Goal: Obtain resource: Download file/media

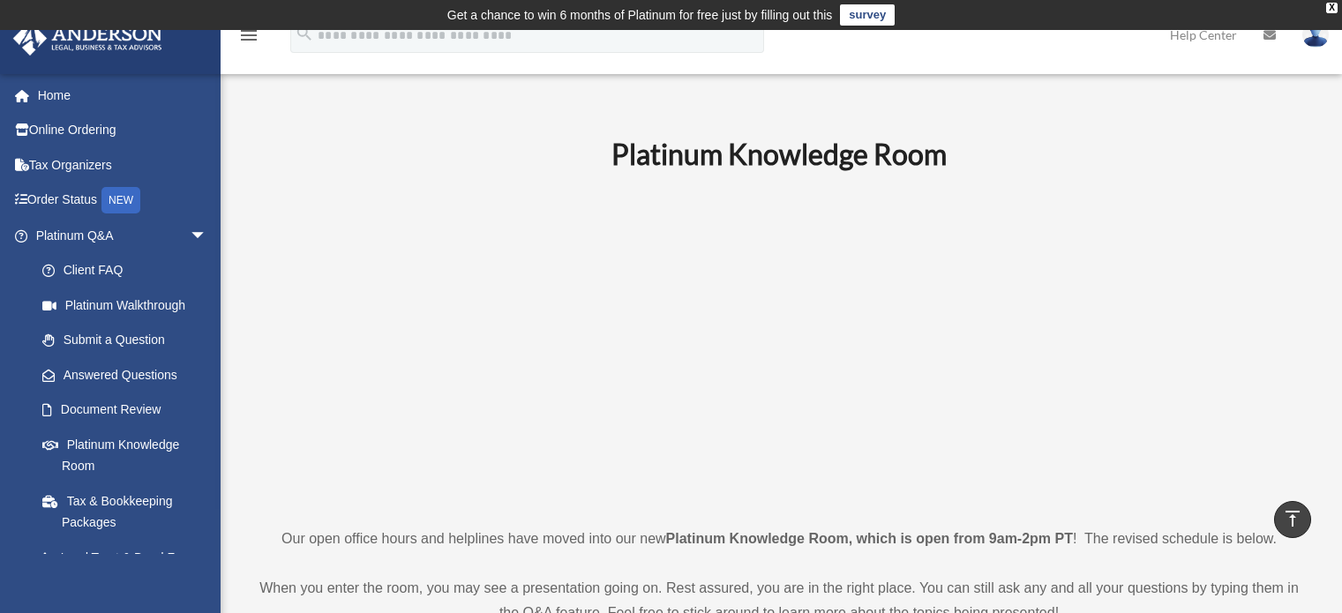
scroll to position [748, 0]
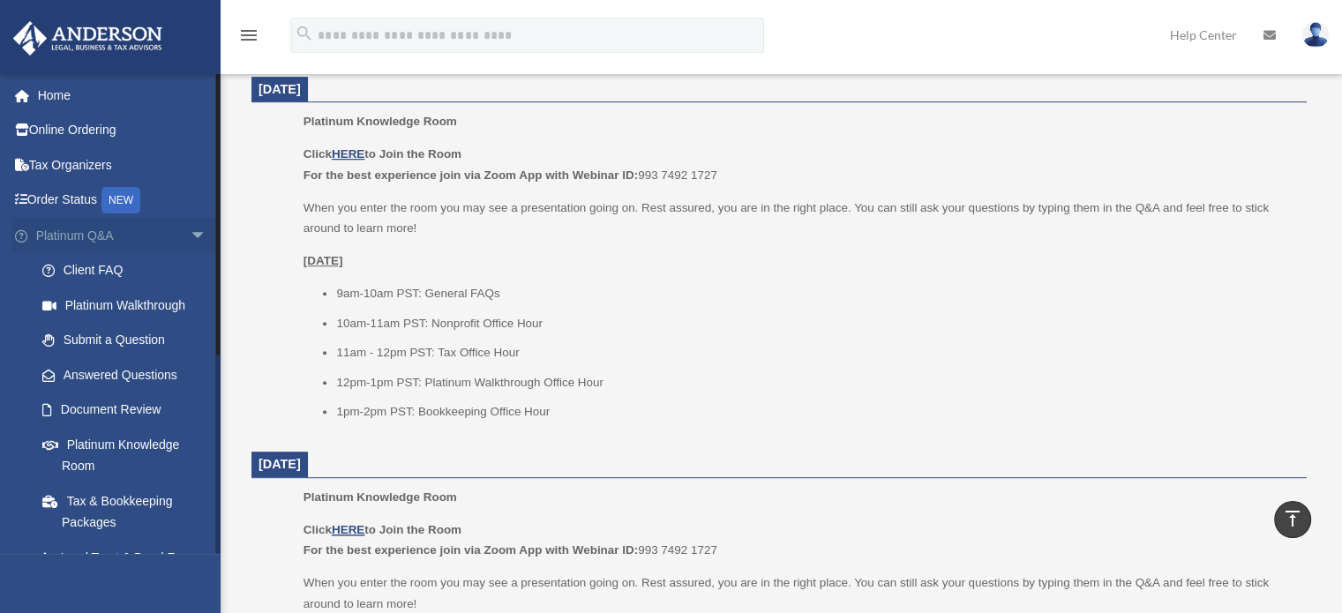
click at [190, 236] on span "arrow_drop_down" at bounding box center [207, 236] width 35 height 36
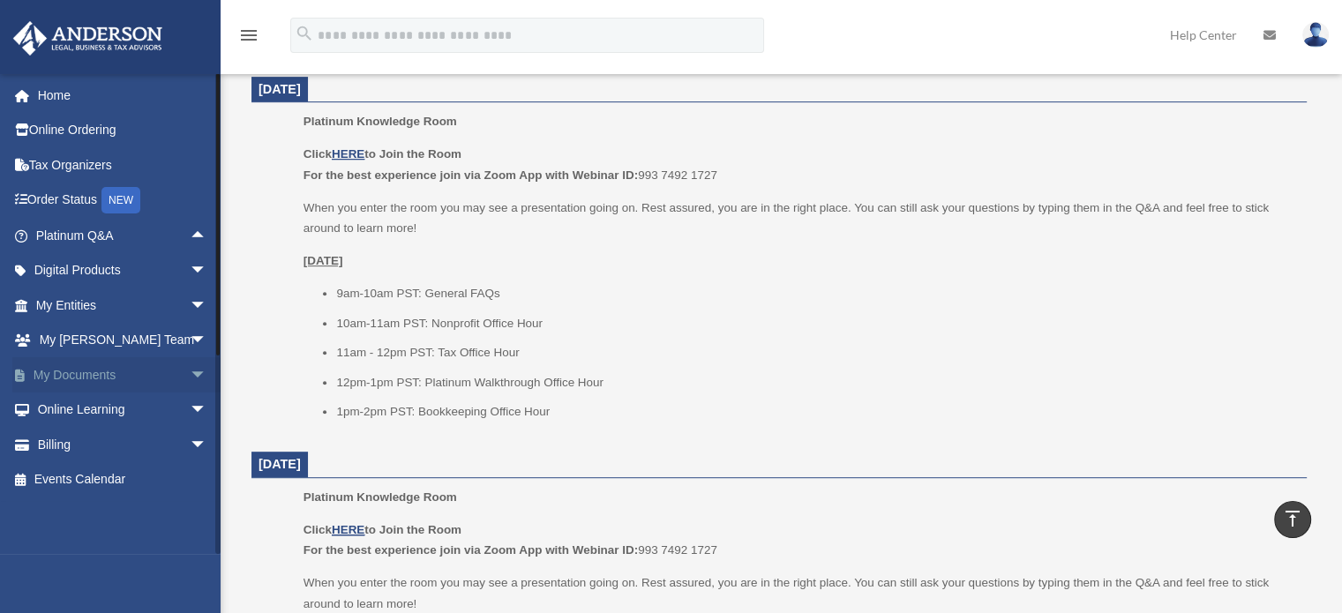
click at [78, 376] on link "My Documents arrow_drop_down" at bounding box center [122, 374] width 221 height 35
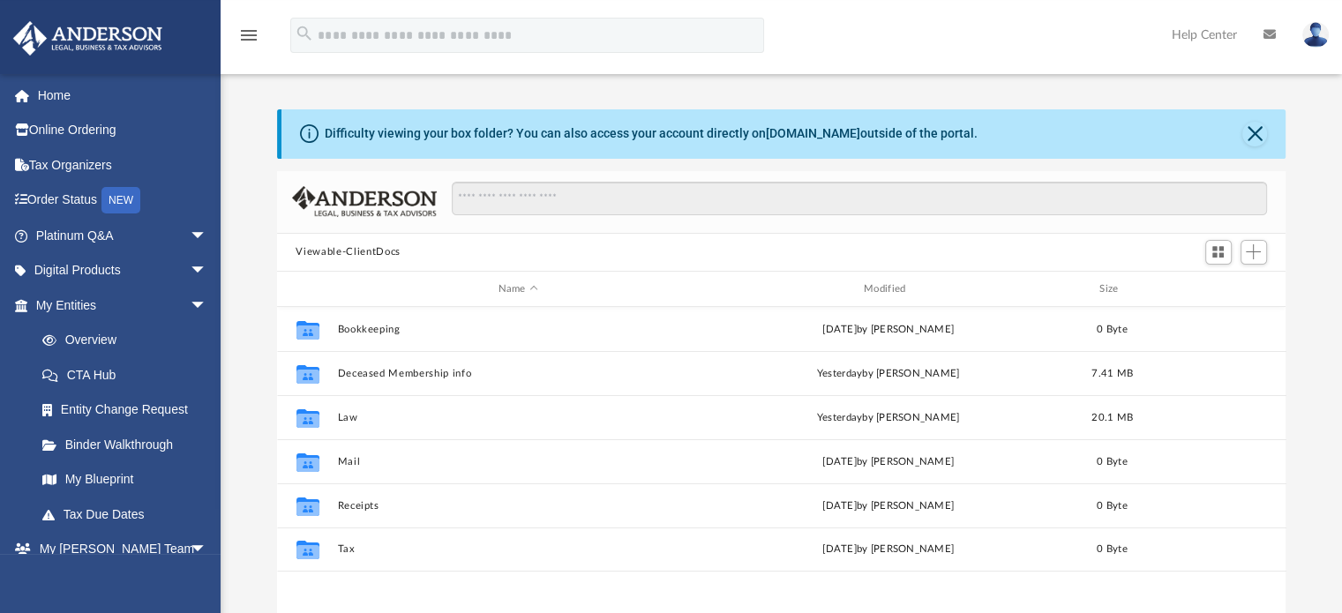
scroll to position [27, 0]
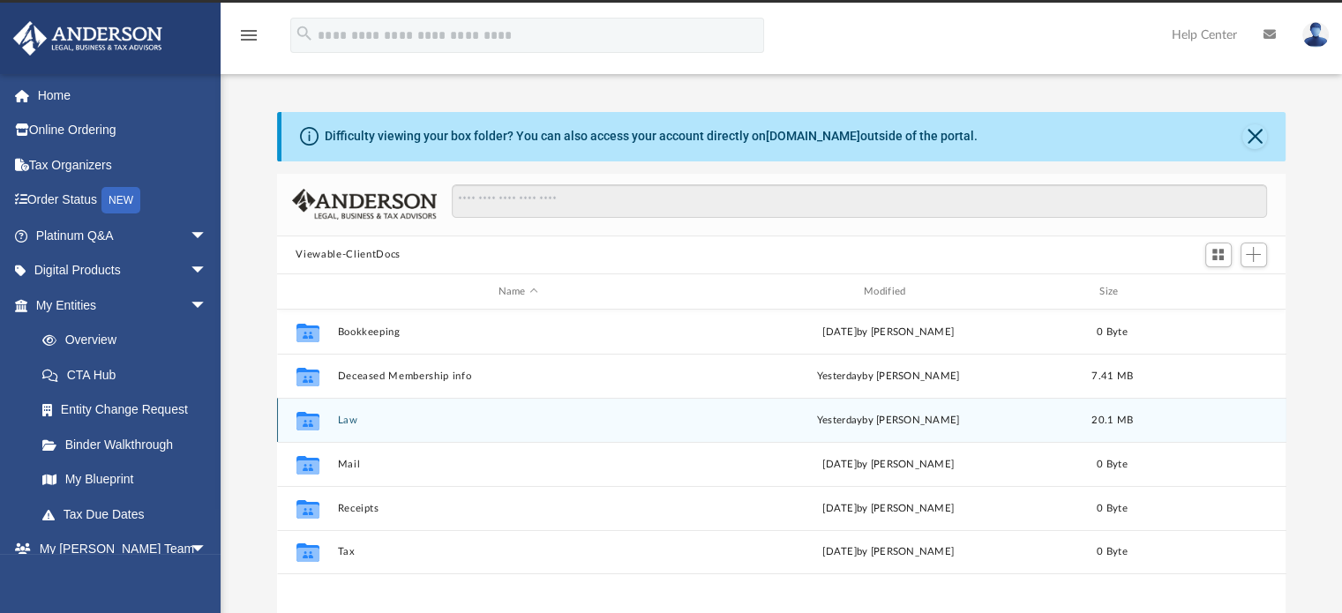
click at [325, 409] on div "Collaborated Folder" at bounding box center [307, 421] width 44 height 28
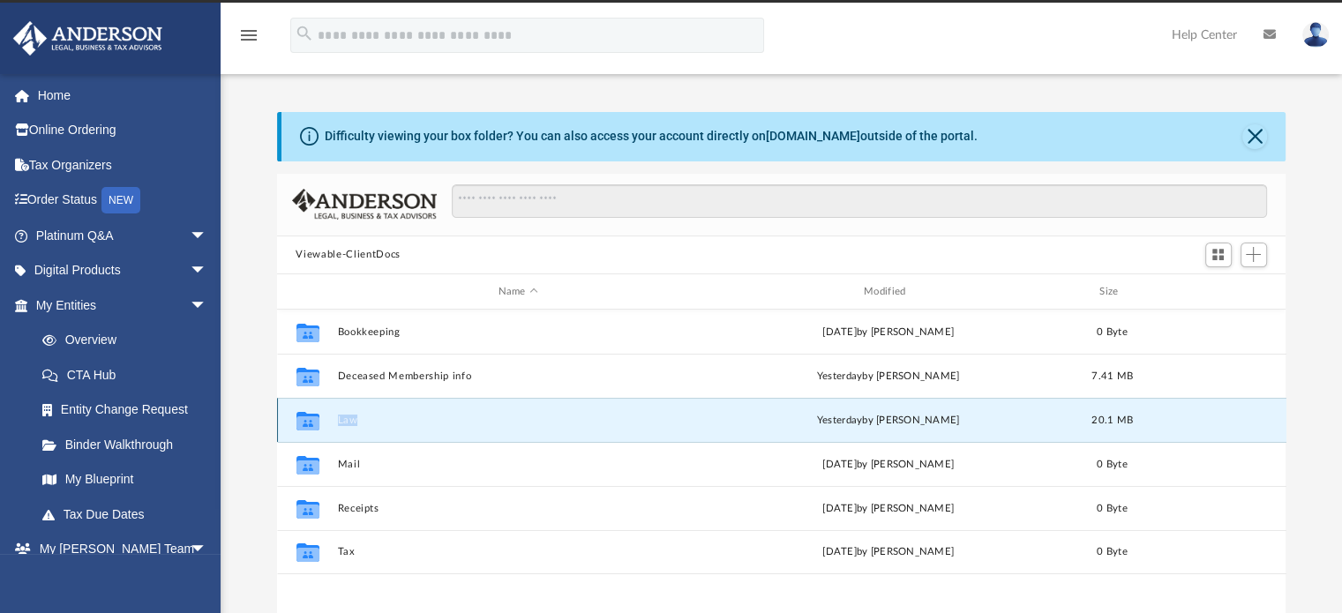
click at [325, 409] on div "Collaborated Folder" at bounding box center [307, 421] width 44 height 28
click at [301, 426] on icon "grid" at bounding box center [307, 423] width 23 height 14
click at [881, 412] on div "Collaborated Folder Law yesterday by ERIC CARPENTER 20.1 MB" at bounding box center [781, 420] width 1009 height 44
click at [513, 426] on button "Law" at bounding box center [518, 420] width 362 height 11
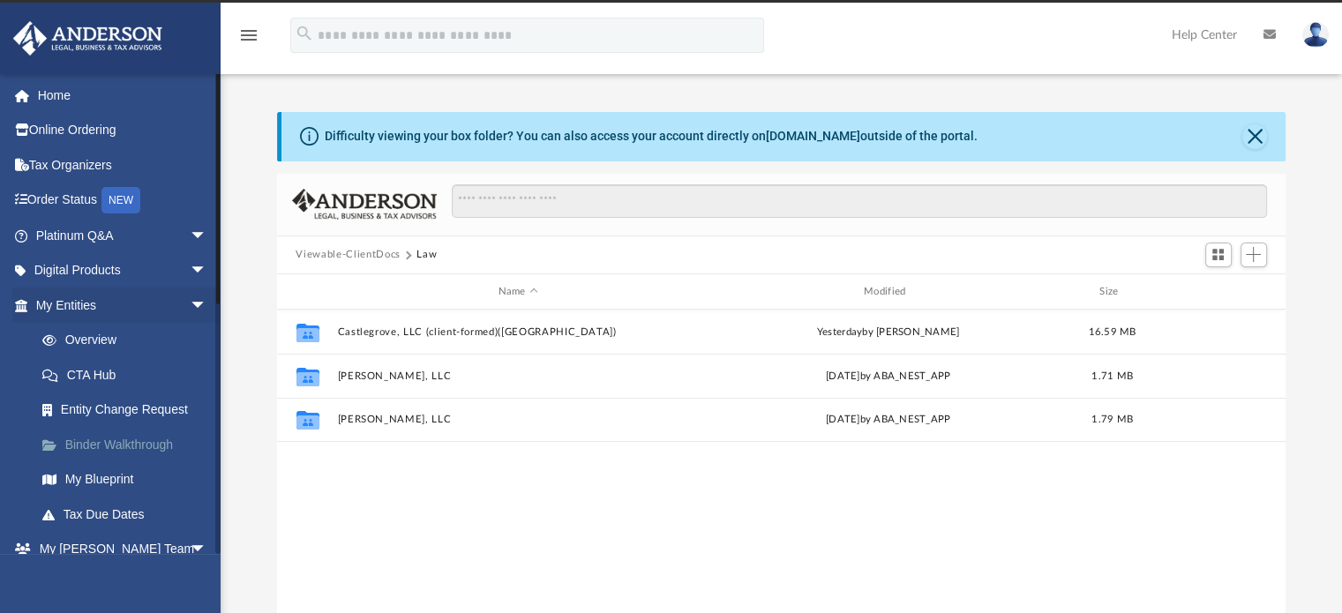
click at [98, 446] on link "Binder Walkthrough" at bounding box center [129, 444] width 209 height 35
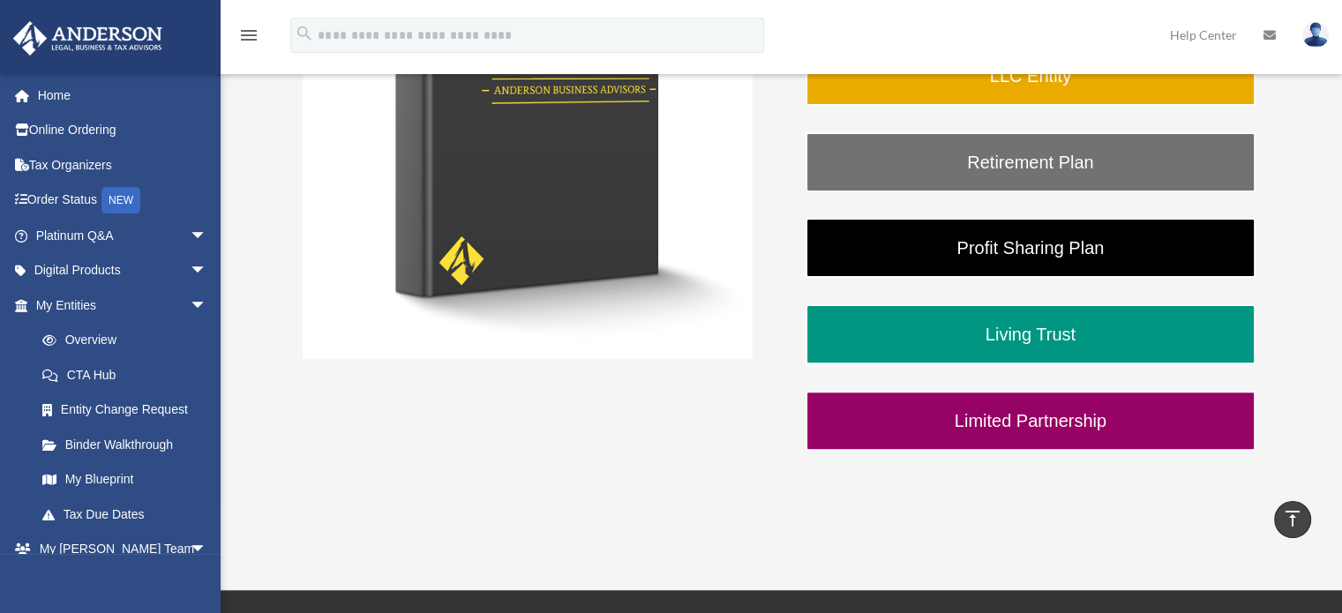
scroll to position [481, 0]
